Goal: Transaction & Acquisition: Purchase product/service

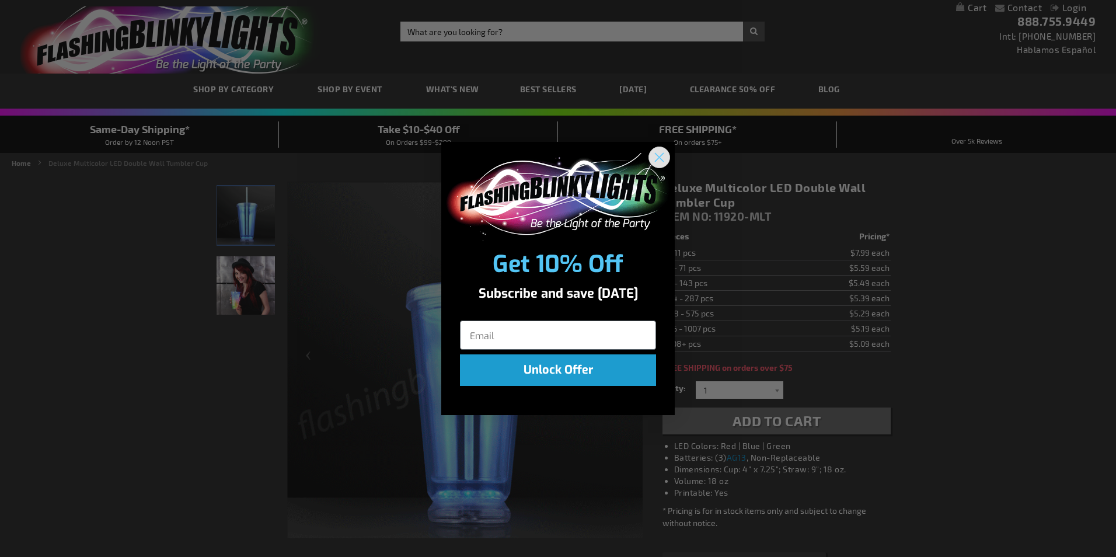
click at [660, 162] on circle "Close dialog" at bounding box center [658, 156] width 19 height 19
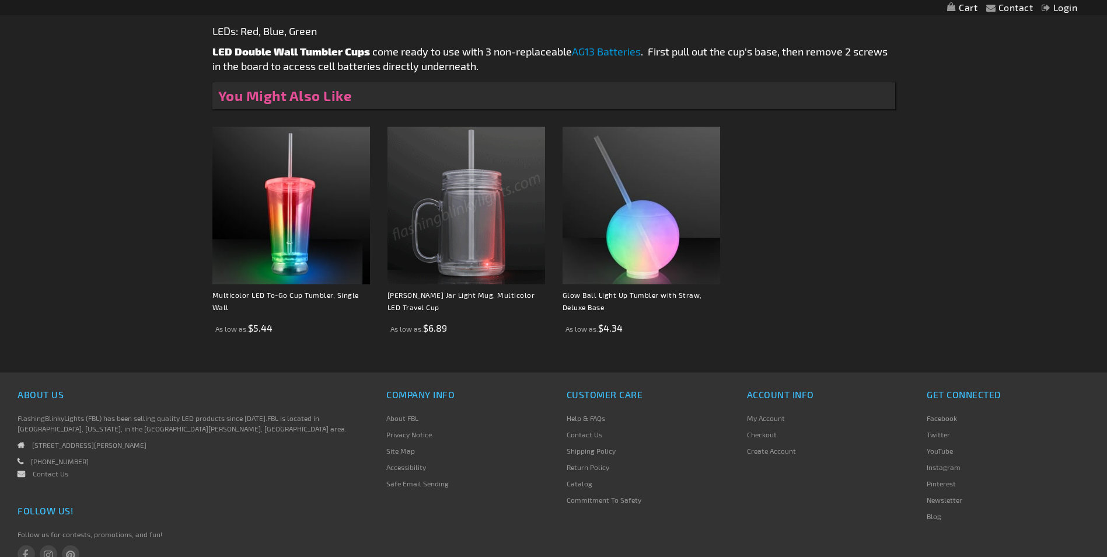
scroll to position [875, 0]
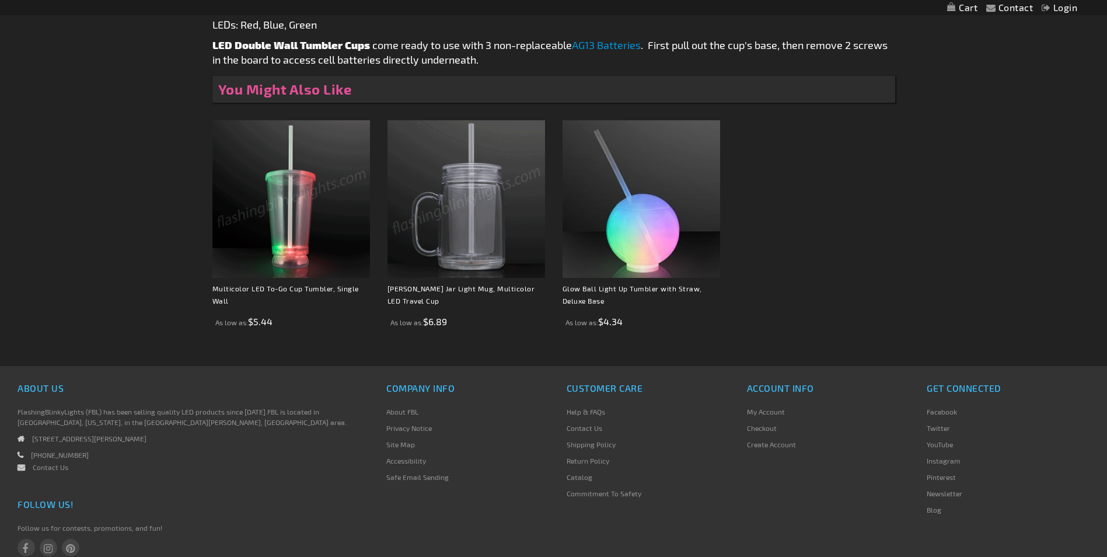
click at [289, 229] on img at bounding box center [291, 199] width 158 height 158
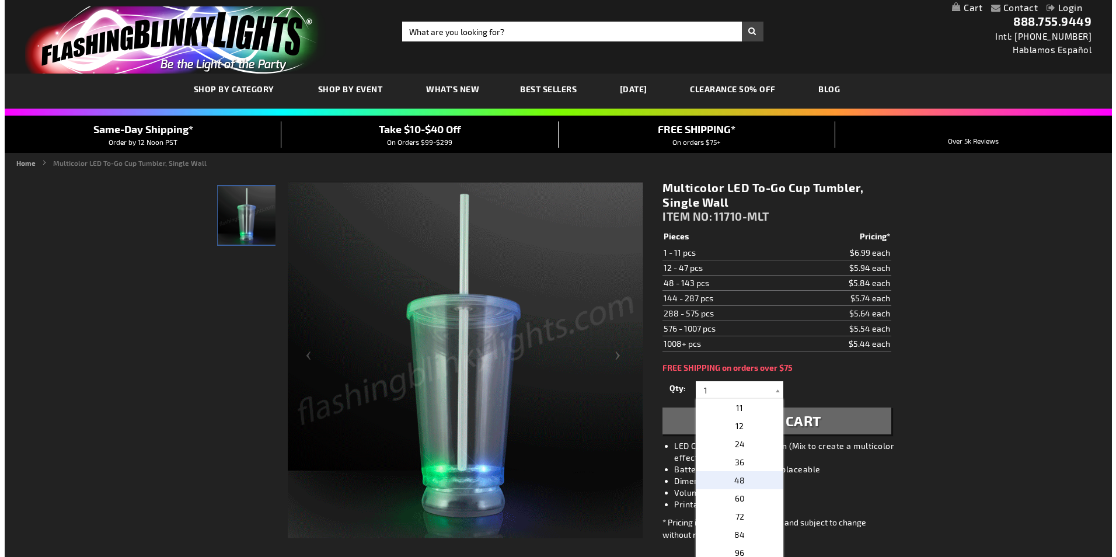
scroll to position [175, 0]
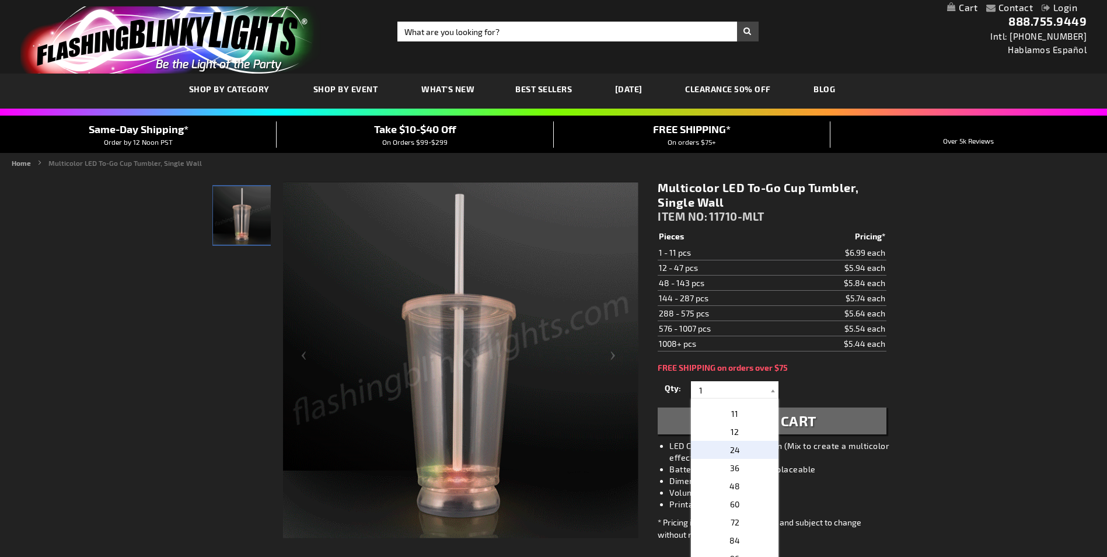
click at [742, 453] on p "24" at bounding box center [735, 450] width 88 height 18
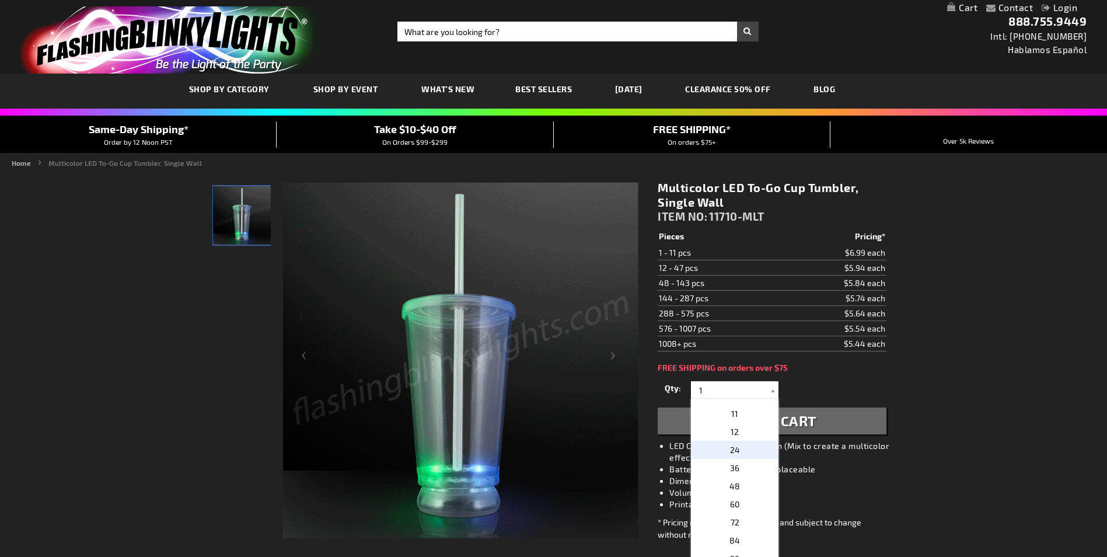
type input "24"
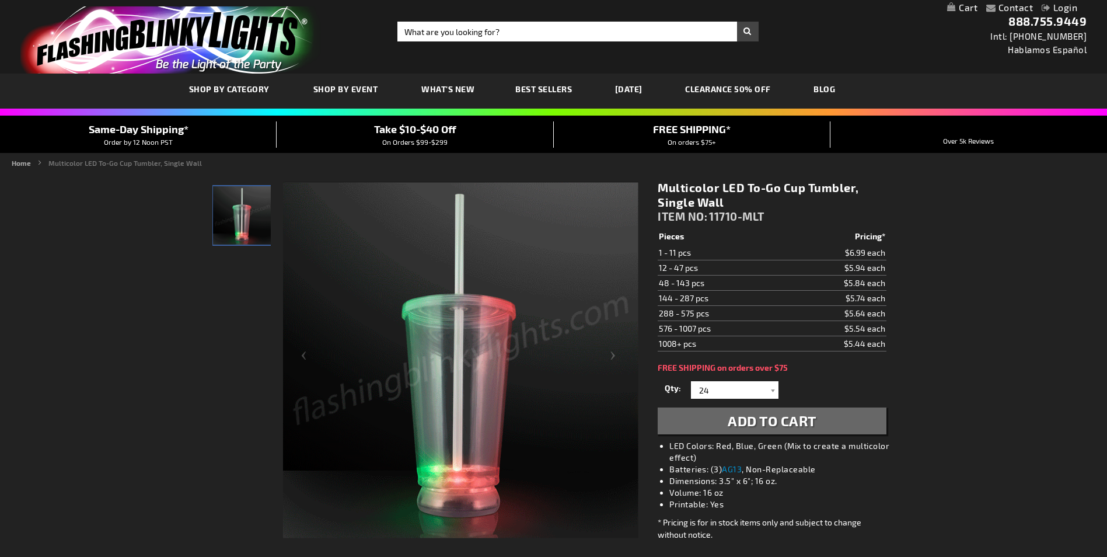
click at [779, 430] on button "Add to Cart" at bounding box center [772, 420] width 228 height 27
